Goal: Information Seeking & Learning: Learn about a topic

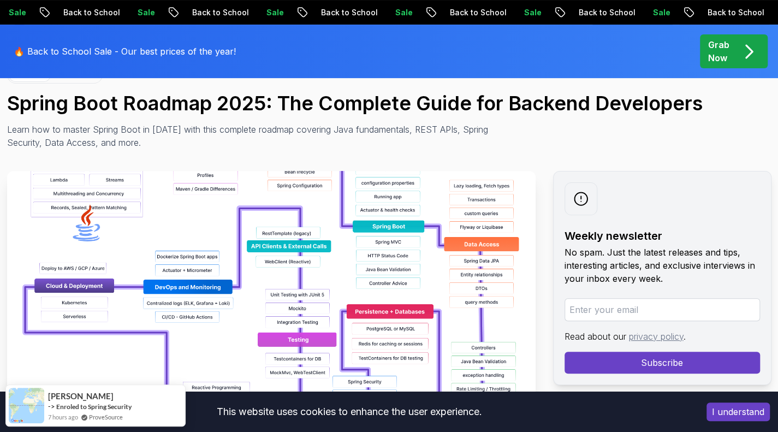
scroll to position [104, 0]
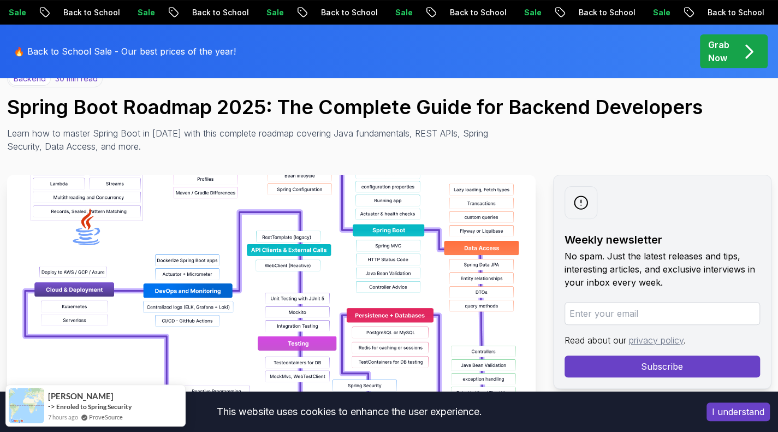
click at [329, 301] on img at bounding box center [271, 298] width 528 height 246
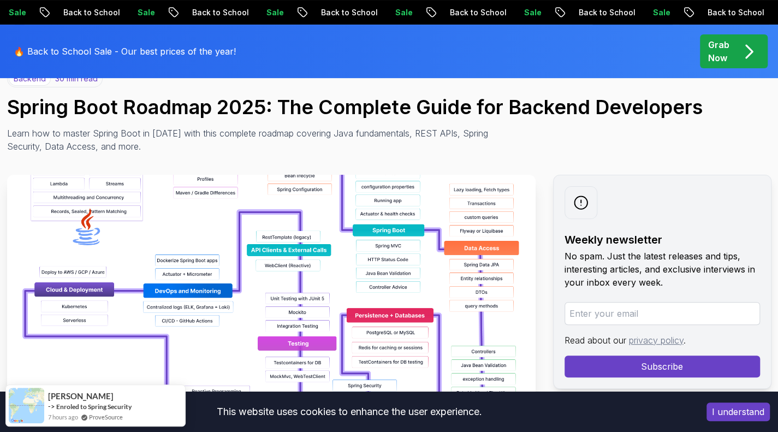
click at [329, 301] on img at bounding box center [271, 298] width 528 height 246
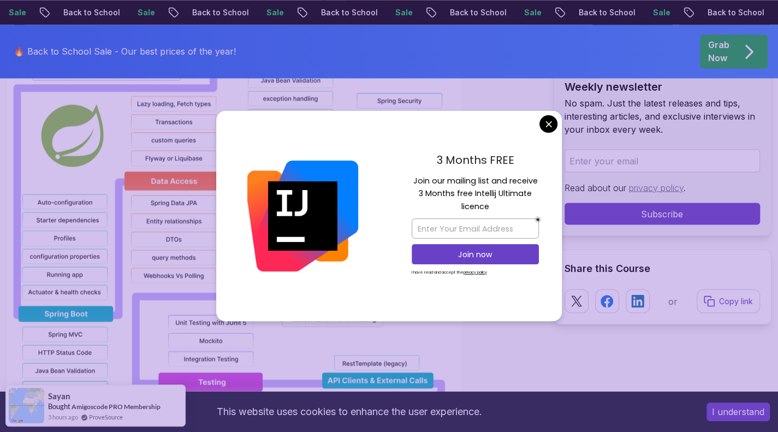
scroll to position [1035, 0]
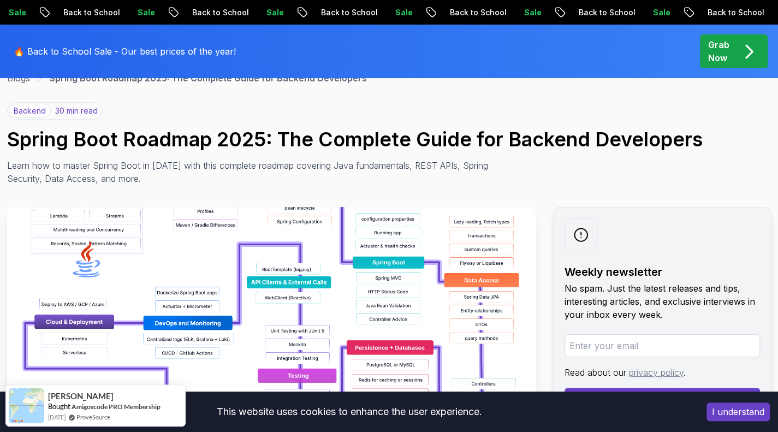
scroll to position [0, 0]
